Goal: Ask a question

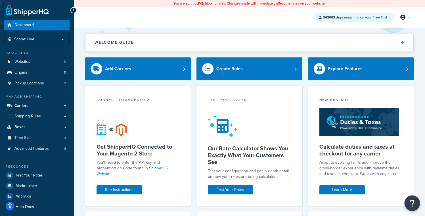
click at [414, 204] on icon "Open Resource Center" at bounding box center [412, 203] width 5 height 8
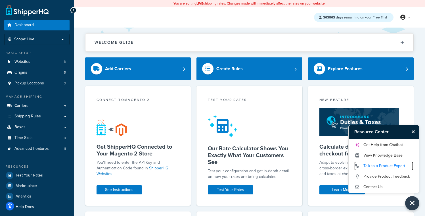
click at [392, 166] on link "Talk to a Product Expert" at bounding box center [384, 165] width 59 height 9
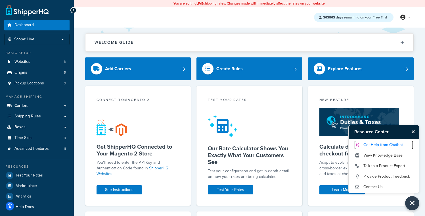
click at [386, 146] on link "Get Help from Chatbot" at bounding box center [384, 144] width 59 height 9
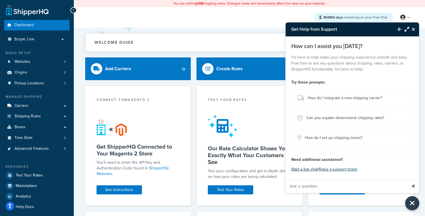
click at [307, 170] on button "Start a live chat" at bounding box center [305, 169] width 27 height 8
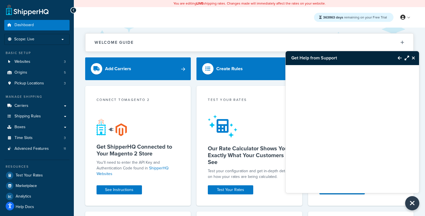
click at [400, 58] on icon "Back to Resource Center" at bounding box center [400, 58] width 4 height 5
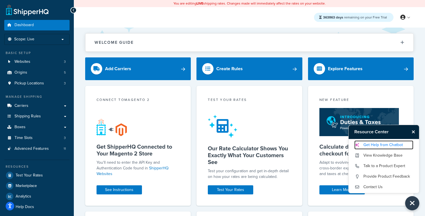
click at [380, 146] on link "Get Help from Chatbot" at bounding box center [384, 144] width 59 height 9
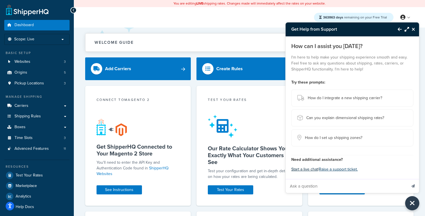
click at [307, 170] on button "Start a live chat" at bounding box center [305, 169] width 27 height 8
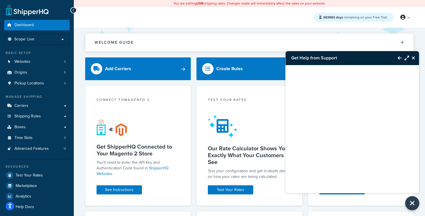
click at [399, 59] on icon "Back to Resource Center" at bounding box center [400, 58] width 4 height 5
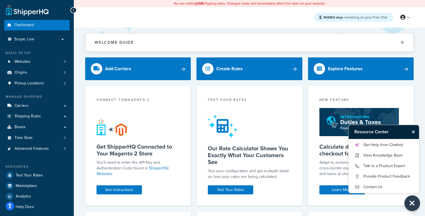
click at [414, 201] on icon "Close Resource Center" at bounding box center [412, 203] width 6 height 8
